Goal: Task Accomplishment & Management: Complete application form

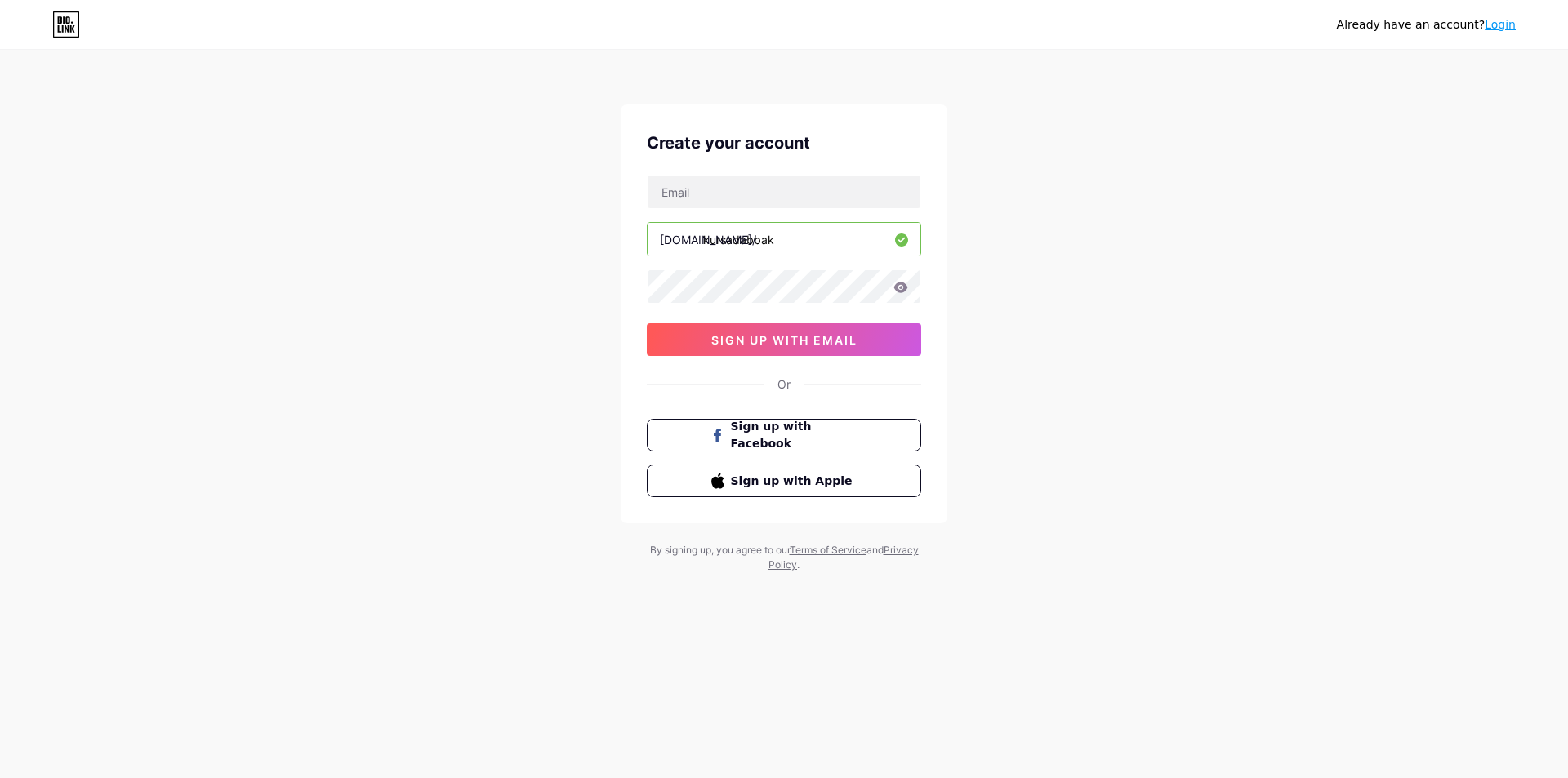
click at [754, 236] on input "kursadabbak" at bounding box center [784, 239] width 273 height 33
click at [818, 237] on input "kursadabbak" at bounding box center [784, 239] width 273 height 33
drag, startPoint x: 787, startPoint y: 241, endPoint x: 705, endPoint y: 242, distance: 82.0
click at [705, 242] on input "kursadabbak" at bounding box center [784, 239] width 273 height 33
click at [796, 236] on input "kursadabbak" at bounding box center [784, 239] width 273 height 33
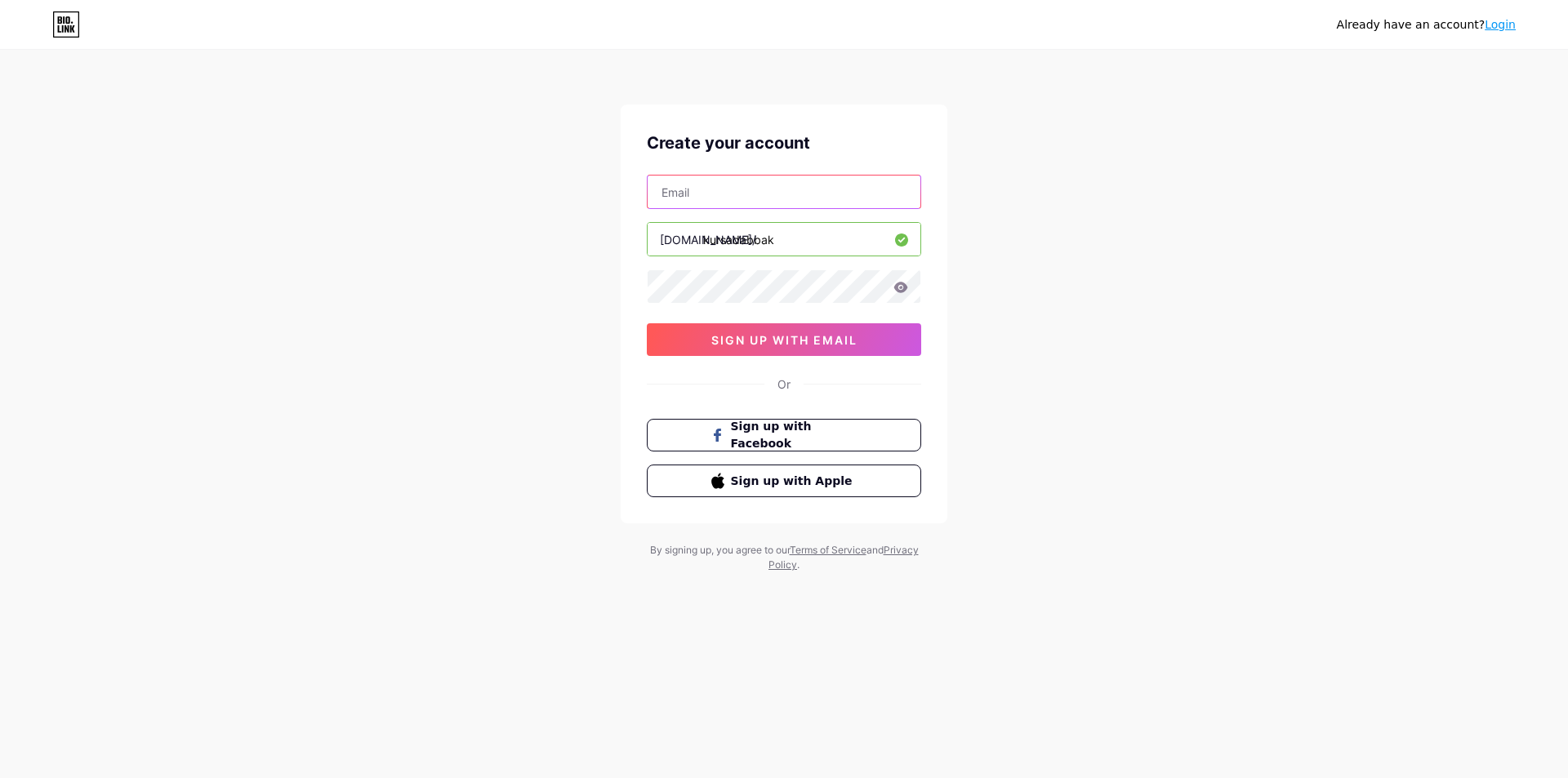
drag, startPoint x: 701, startPoint y: 188, endPoint x: 762, endPoint y: 182, distance: 61.3
click at [701, 188] on input "text" at bounding box center [784, 192] width 273 height 33
type input "[EMAIL_ADDRESS][DOMAIN_NAME]"
click at [1061, 211] on div "Already have an account? Login Create your account [EMAIL_ADDRESS][DOMAIN_NAME]…" at bounding box center [784, 312] width 1568 height 625
click at [769, 337] on span "sign up with email" at bounding box center [784, 340] width 146 height 14
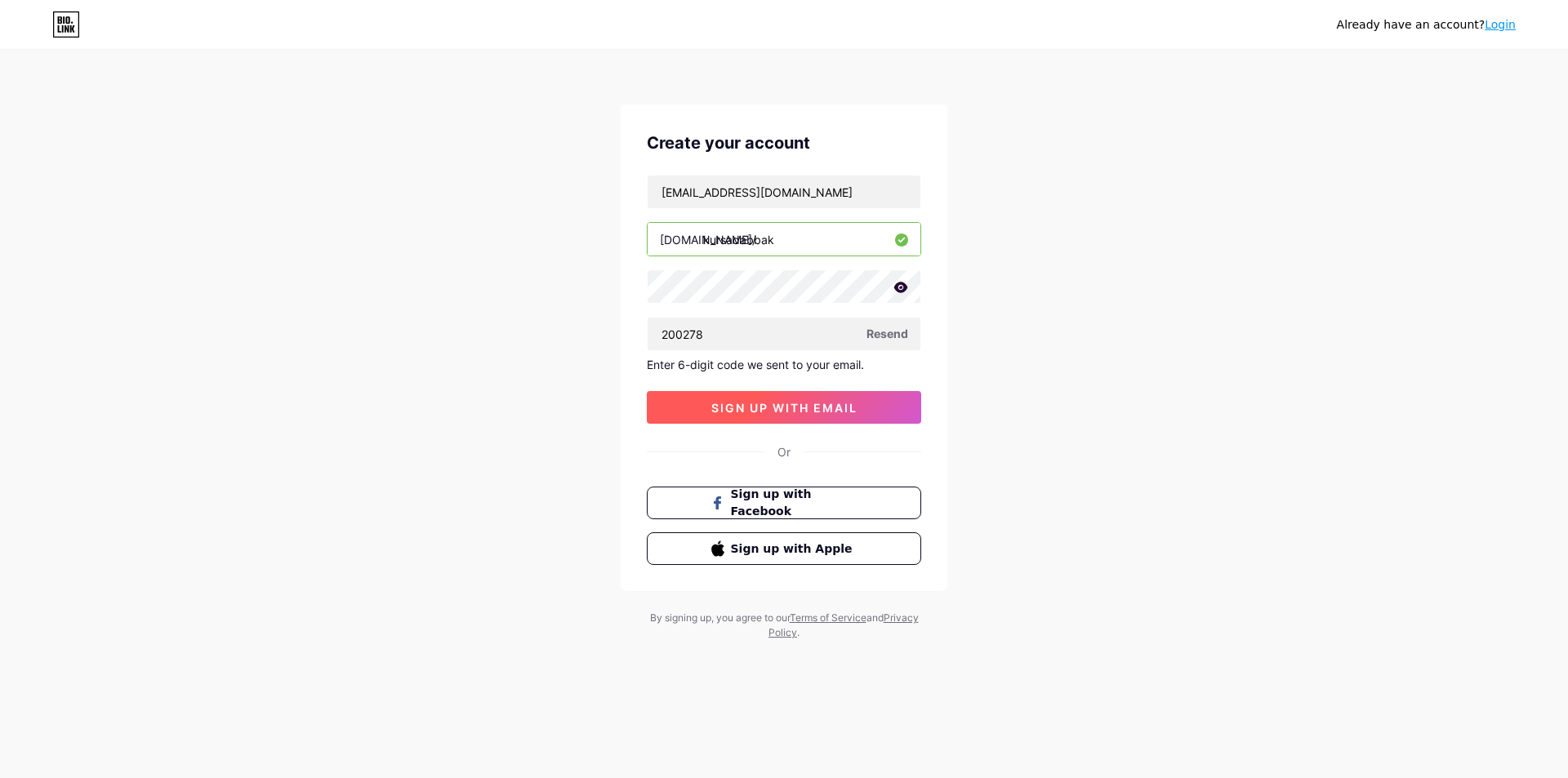
type input "200278"
click at [785, 403] on span "sign up with email" at bounding box center [784, 408] width 146 height 14
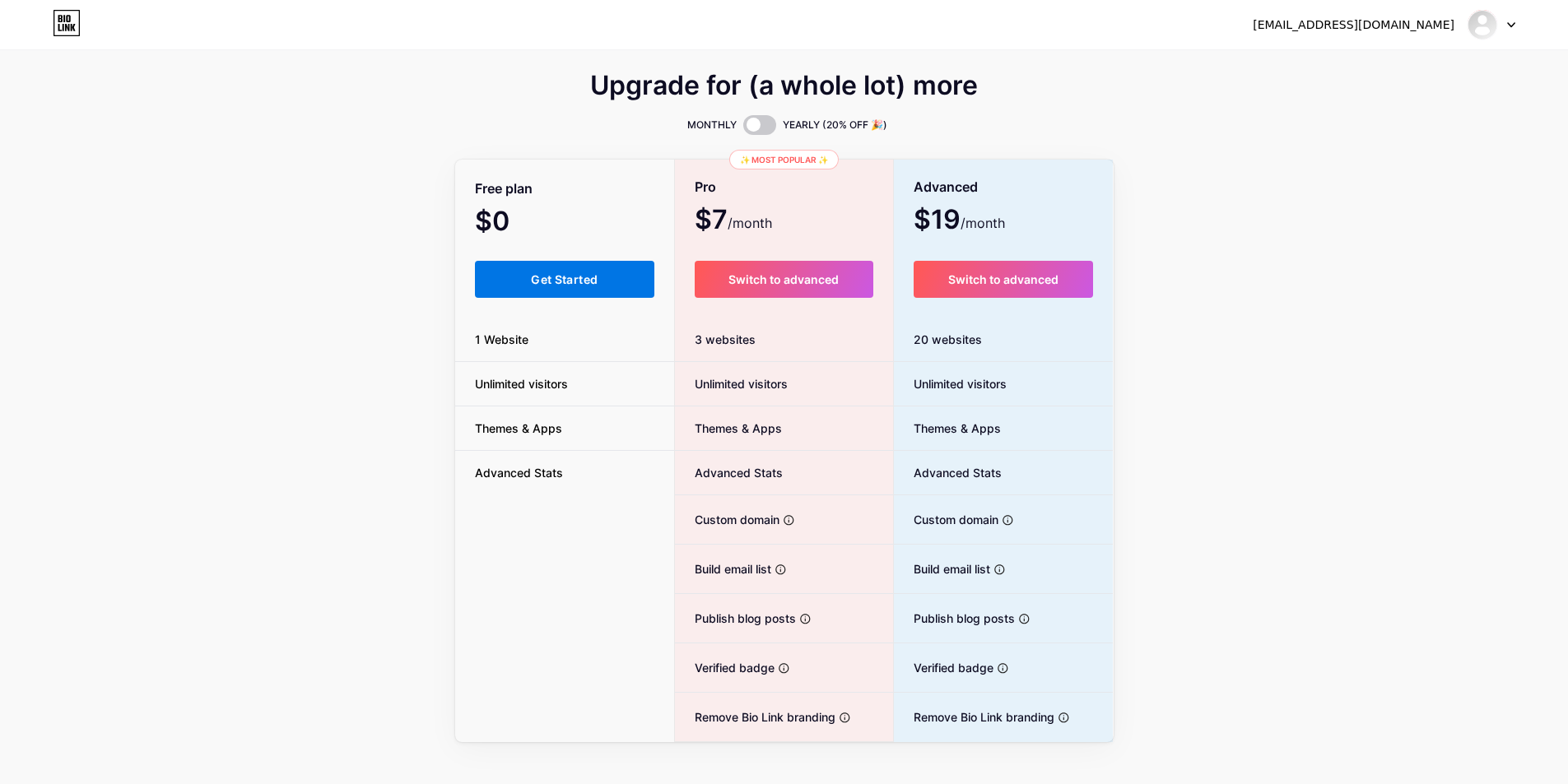
click at [546, 276] on span "Get Started" at bounding box center [564, 279] width 67 height 14
